Goal: Task Accomplishment & Management: Use online tool/utility

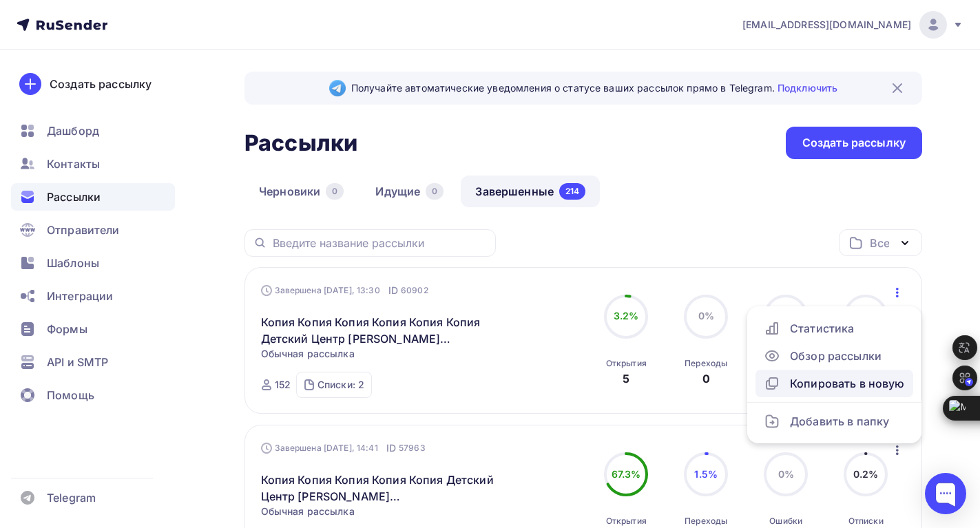
click at [836, 377] on div "Копировать в новую" at bounding box center [834, 383] width 141 height 17
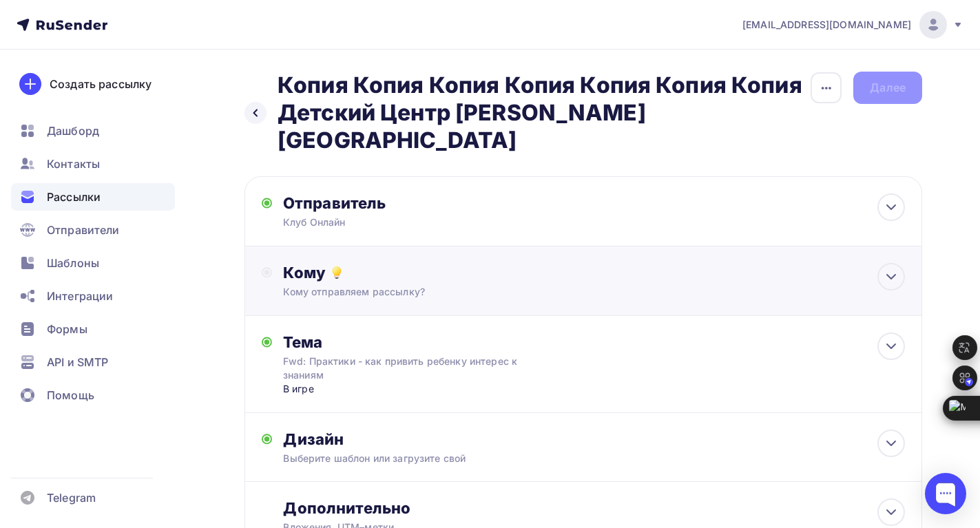
click at [390, 263] on div "Кому" at bounding box center [594, 272] width 622 height 19
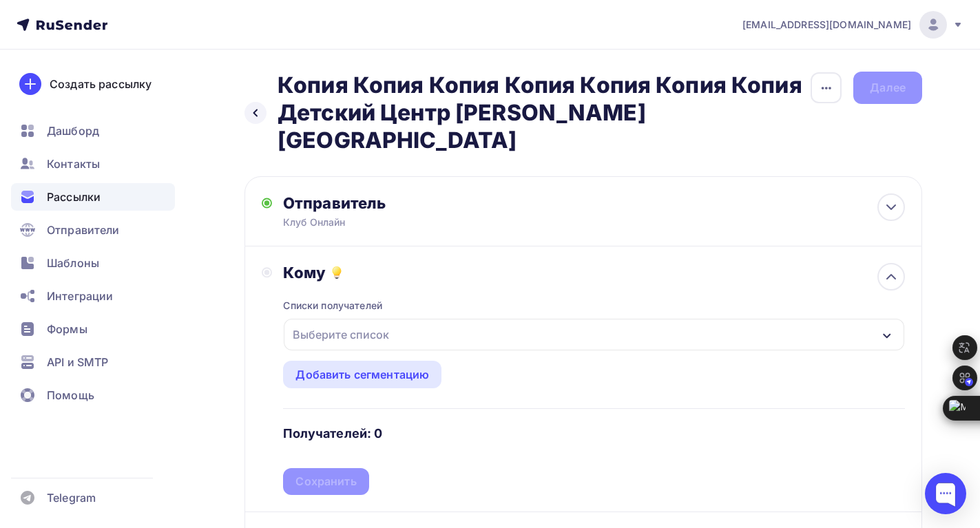
click at [349, 322] on div "Выберите список" at bounding box center [340, 334] width 107 height 25
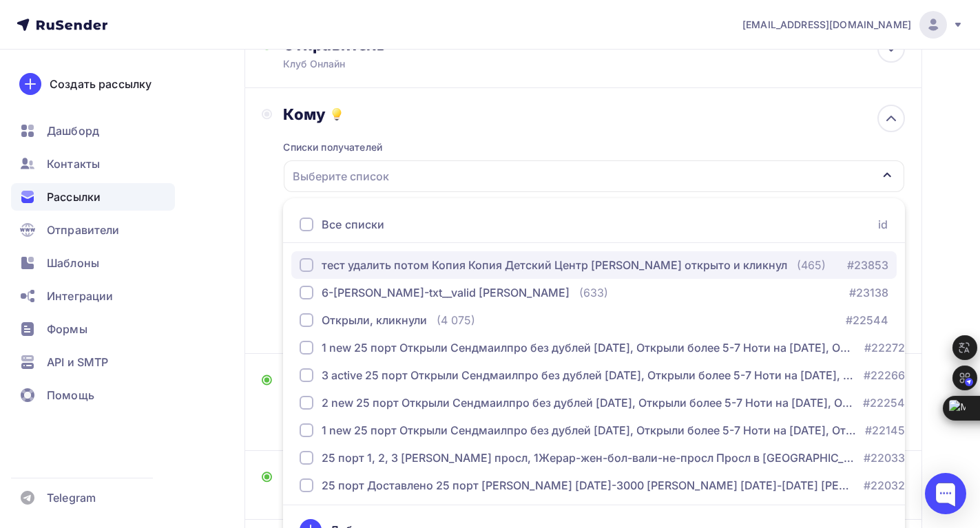
click at [303, 258] on div "button" at bounding box center [306, 265] width 14 height 14
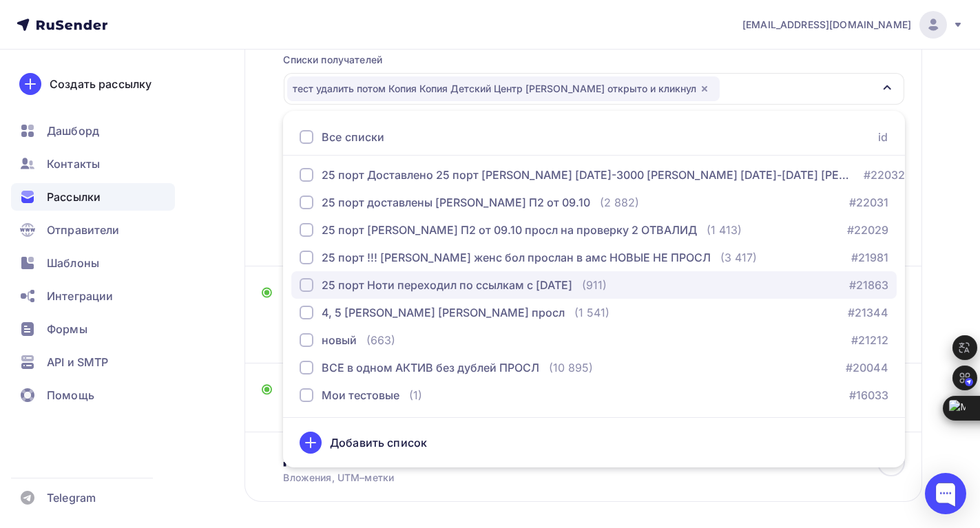
scroll to position [284, 0]
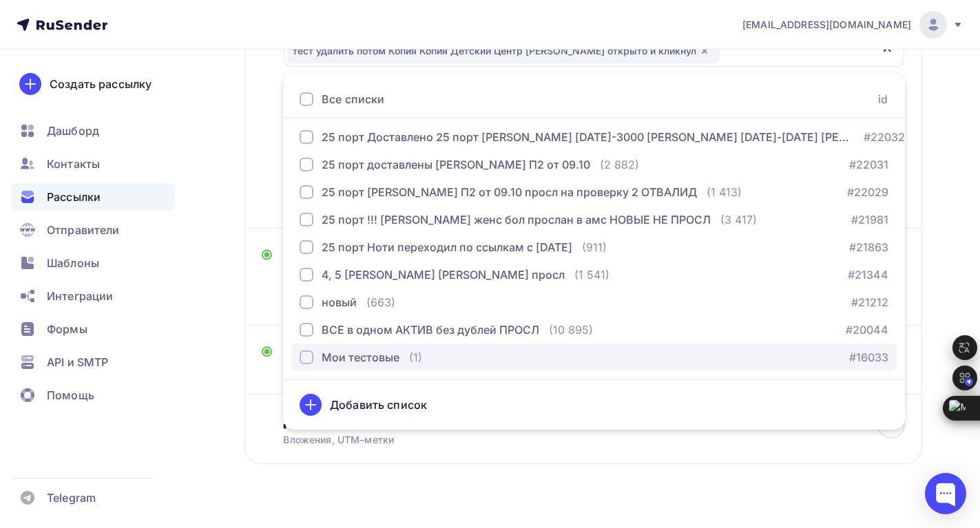
click at [306, 350] on div "button" at bounding box center [306, 357] width 14 height 14
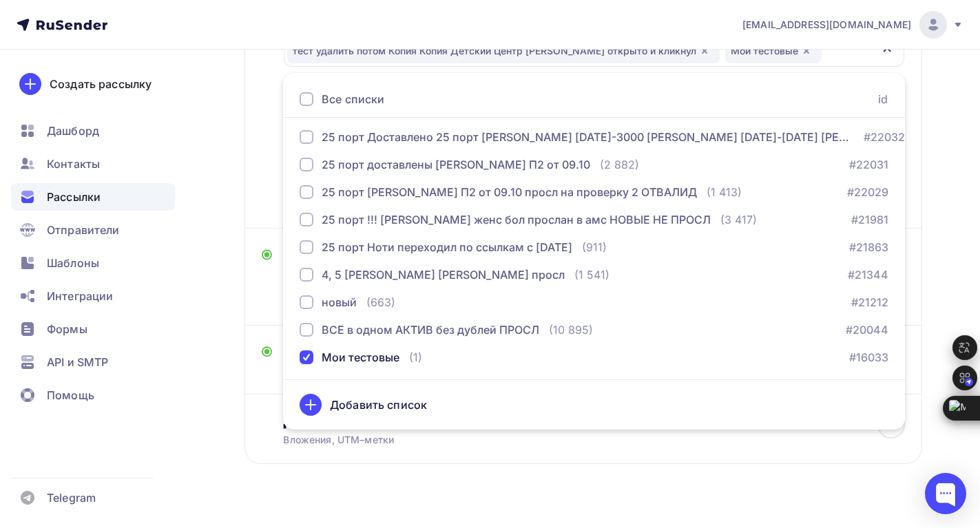
click at [476, 34] on nav "welcome@schoolonline.bizml.ru Аккаунт Тарифы Выйти Создать рассылку Дашборд Кон…" at bounding box center [490, 25] width 980 height 50
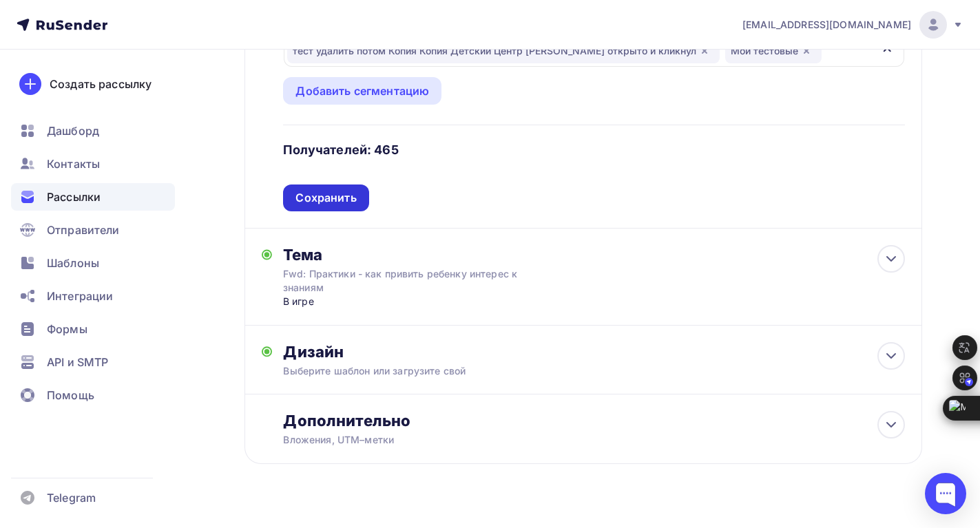
click at [344, 190] on div "Сохранить" at bounding box center [325, 198] width 61 height 16
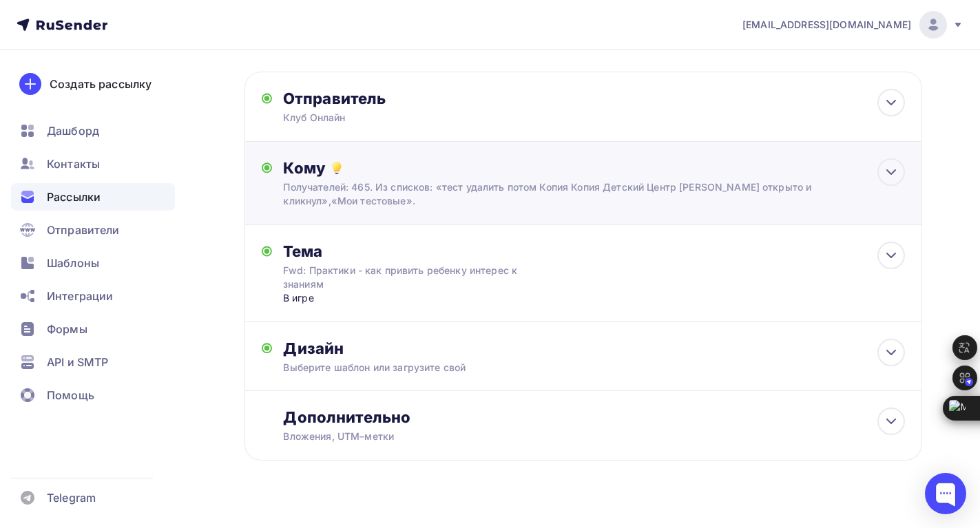
scroll to position [101, 0]
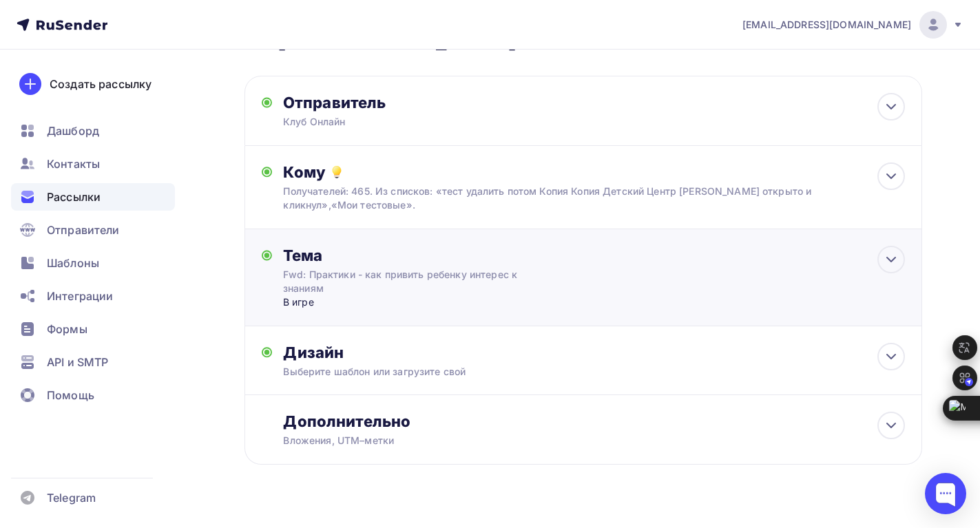
click at [440, 268] on div "Fwd: Практики - как привить ребенку интерес к знаниям" at bounding box center [405, 282] width 245 height 28
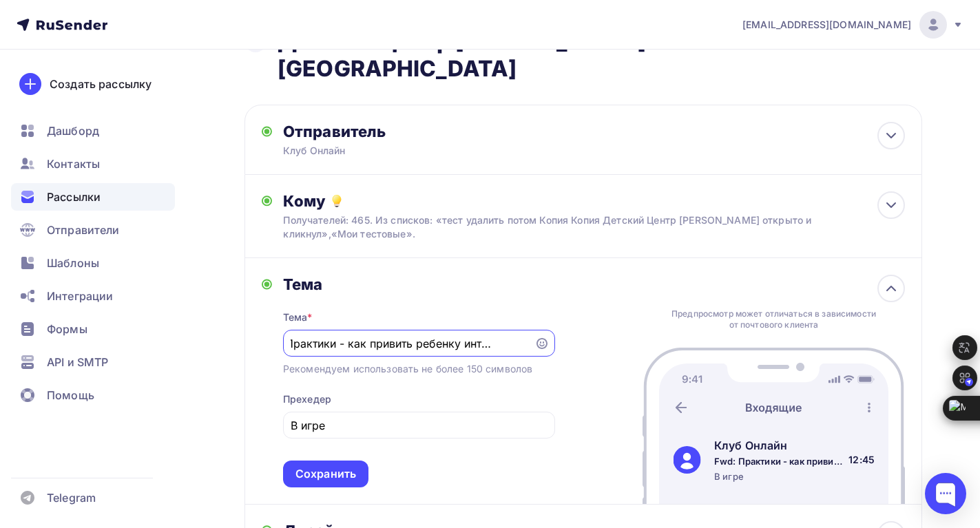
scroll to position [0, 0]
drag, startPoint x: 313, startPoint y: 317, endPoint x: 370, endPoint y: 330, distance: 58.6
click at [370, 330] on div "Fwd: Практики - как привить ребенку интерес к знаниям" at bounding box center [419, 343] width 272 height 27
click at [375, 335] on input "Fwd: Практики - как привить ребенку интерес к знаниям" at bounding box center [408, 343] width 235 height 17
click at [366, 335] on input "Fwd: Практики - как привить ребенку интерес к знаниям" at bounding box center [408, 343] width 235 height 17
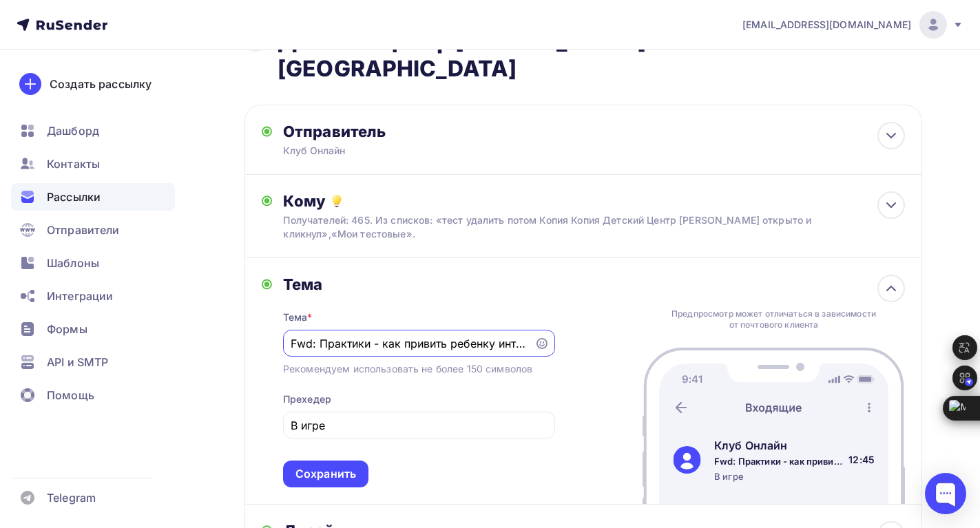
drag, startPoint x: 386, startPoint y: 320, endPoint x: 322, endPoint y: 315, distance: 65.0
click at [322, 335] on input "Fwd: Практики - как привить ребенку интерес к знаниям" at bounding box center [408, 343] width 235 height 17
type input "Fwd: Как привить ребенку интерес к знаниям"
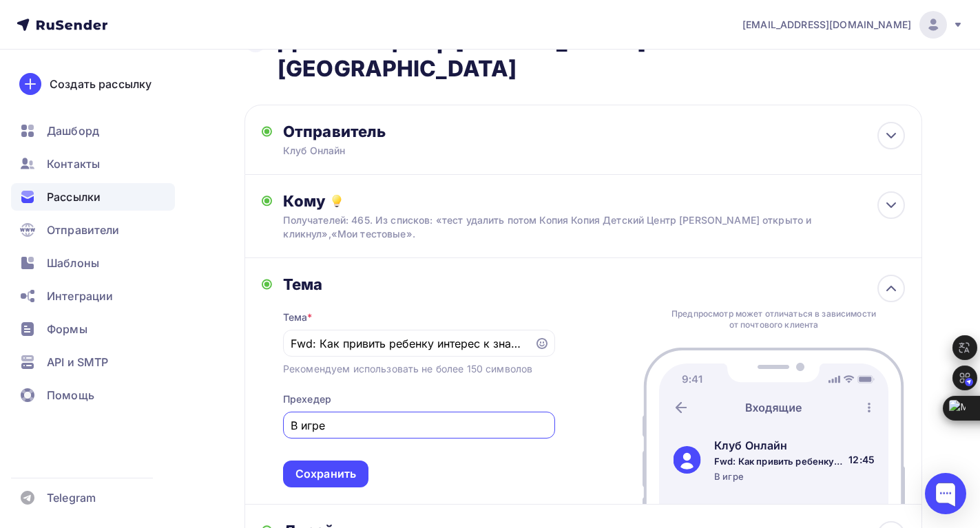
drag, startPoint x: 341, startPoint y: 397, endPoint x: 269, endPoint y: 406, distance: 73.5
click at [268, 406] on div "Тема Тема * Fwd: Как привить ребенку интерес к знаниям Рекомендуем использовать…" at bounding box center [408, 381] width 293 height 213
type input "Практика!"
click at [318, 466] on div "Сохранить" at bounding box center [325, 474] width 61 height 16
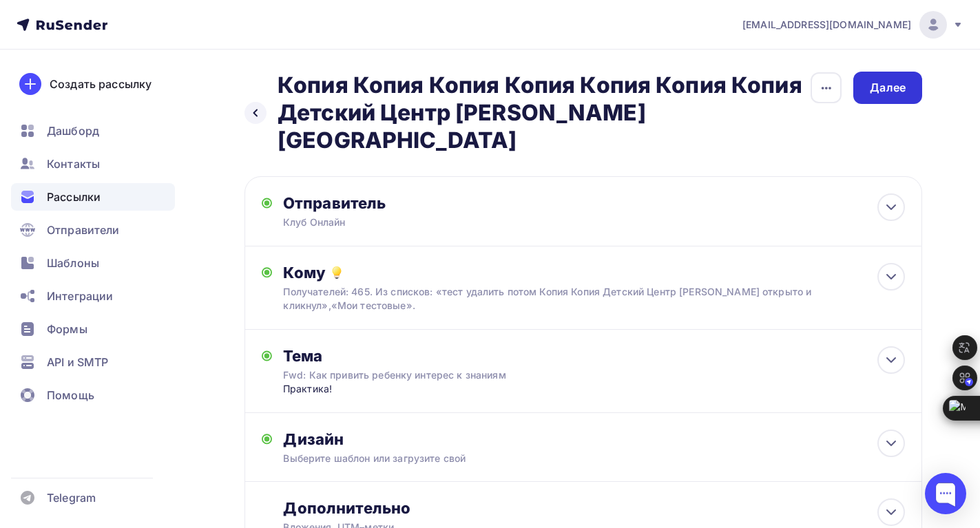
click at [896, 89] on div "Далее" at bounding box center [888, 88] width 36 height 16
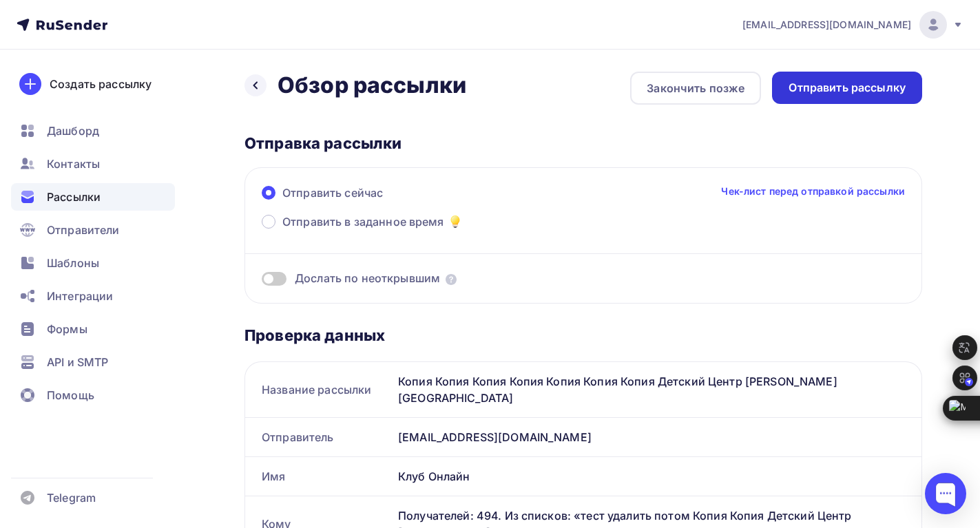
click at [860, 91] on div "Отправить рассылку" at bounding box center [846, 88] width 117 height 16
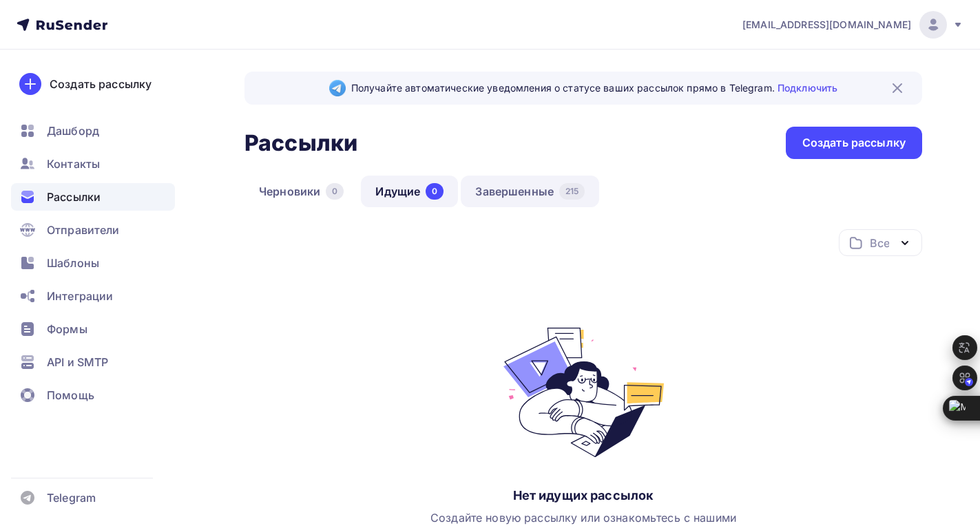
click at [505, 189] on link "Завершенные 215" at bounding box center [530, 192] width 138 height 32
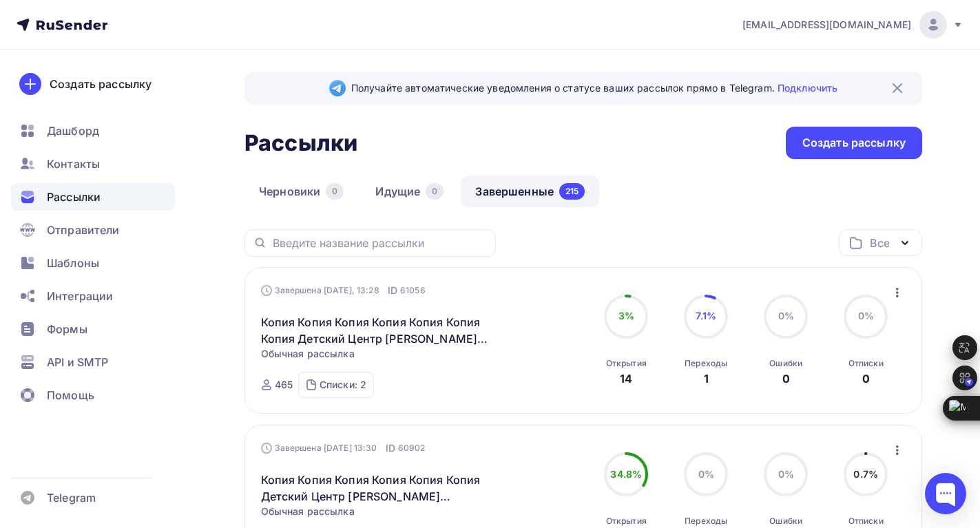
click at [897, 86] on img at bounding box center [897, 88] width 17 height 17
